Goal: Navigation & Orientation: Find specific page/section

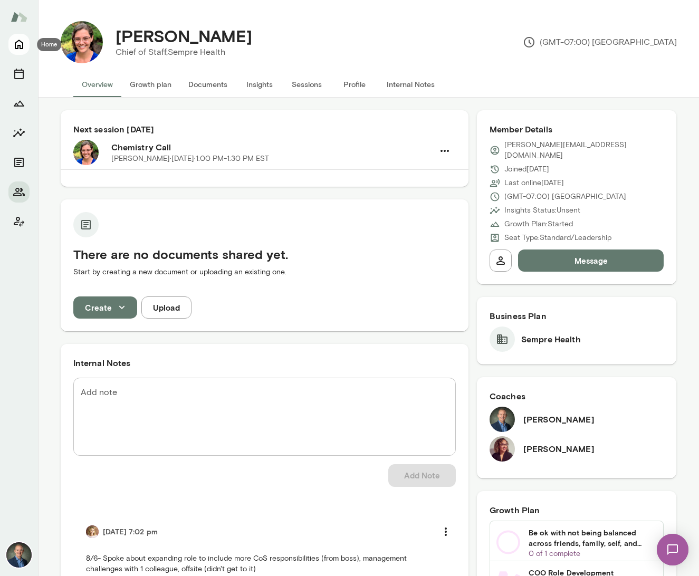
click at [15, 46] on icon "Home" at bounding box center [19, 45] width 8 height 10
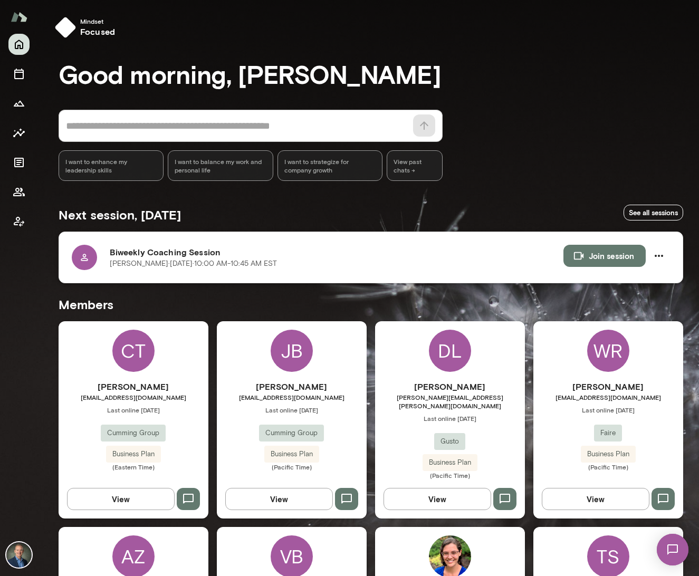
click at [200, 251] on h6 "Biweekly Coaching Session" at bounding box center [337, 252] width 454 height 13
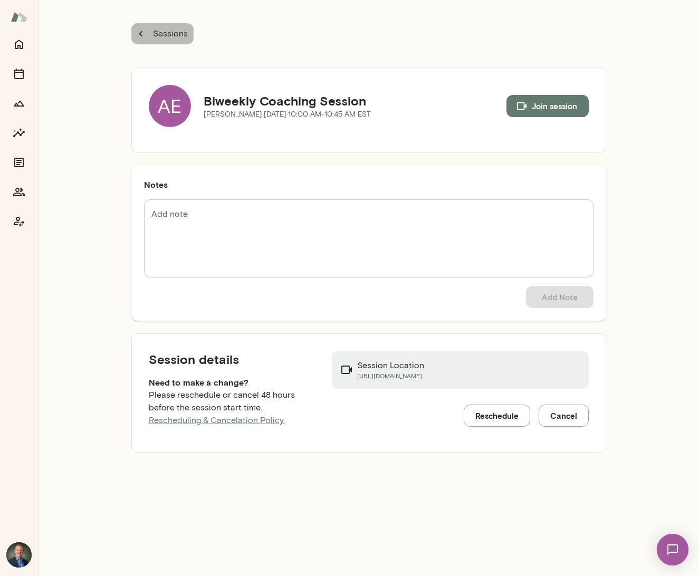
click at [161, 32] on p "Sessions" at bounding box center [169, 33] width 37 height 13
